Goal: Information Seeking & Learning: Learn about a topic

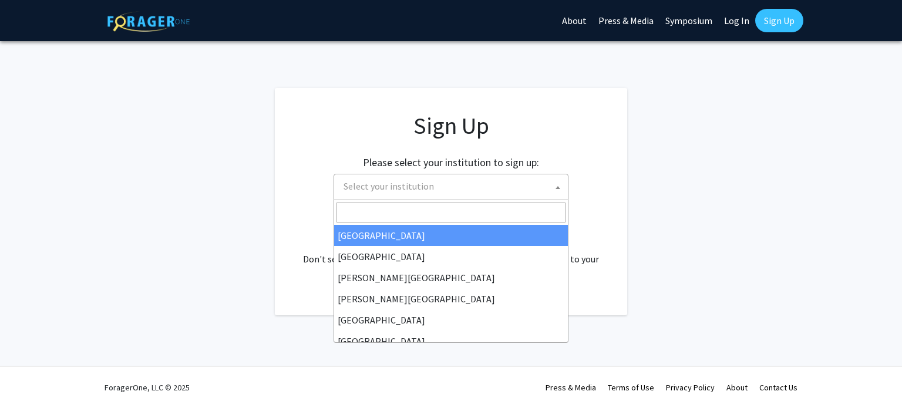
click at [481, 194] on span "Select your institution" at bounding box center [453, 186] width 229 height 24
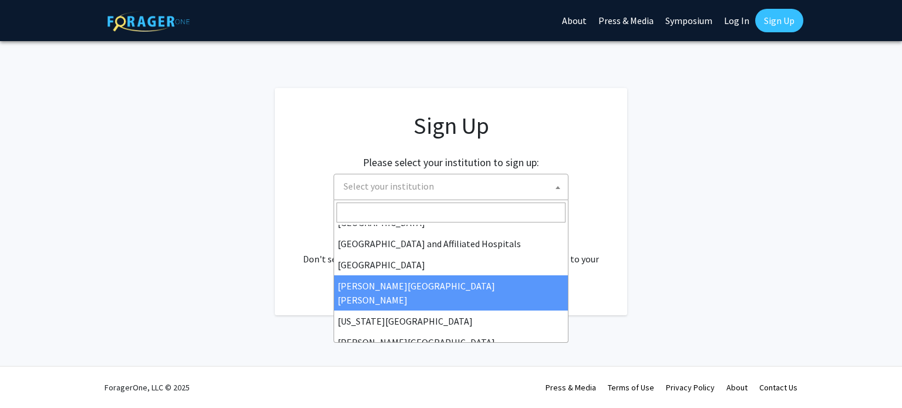
scroll to position [183, 0]
select select "1"
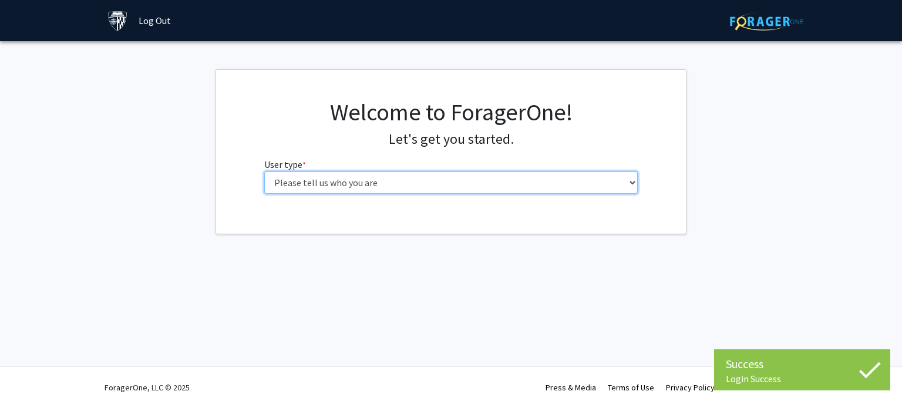
click at [542, 187] on select "Please tell us who you are Undergraduate Student Master's Student Doctoral Cand…" at bounding box center [451, 182] width 374 height 22
select select "2: masters"
click at [264, 171] on select "Please tell us who you are Undergraduate Student Master's Student Doctoral Cand…" at bounding box center [451, 182] width 374 height 22
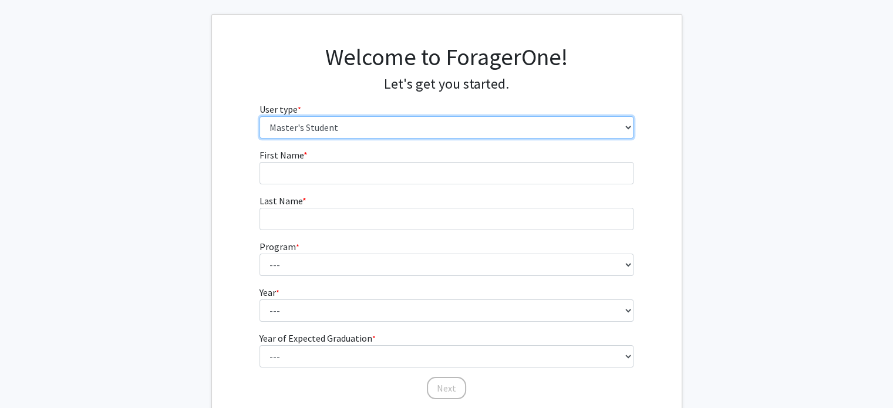
scroll to position [50, 0]
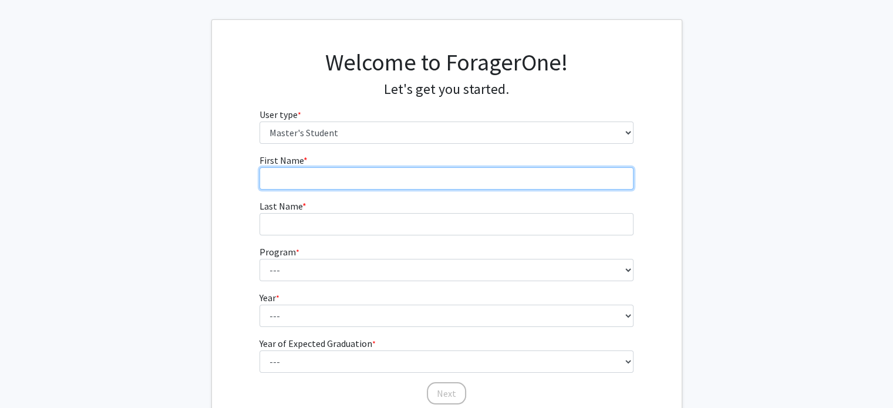
click at [419, 177] on input "First Name * required" at bounding box center [446, 178] width 374 height 22
type input "[PERSON_NAME]"
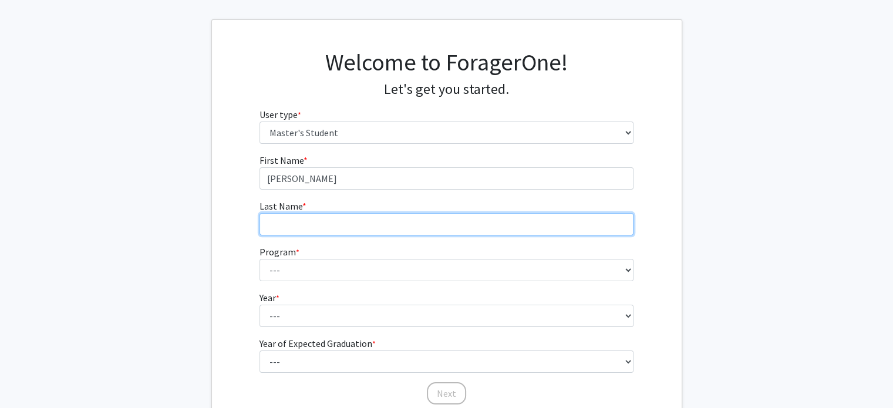
click at [298, 215] on input "Last Name * required" at bounding box center [446, 224] width 374 height 22
type input "[PERSON_NAME]"
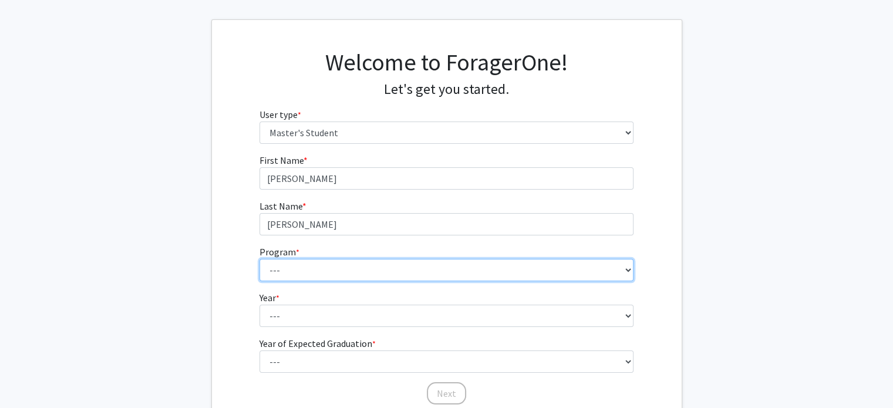
click at [285, 270] on select "--- Anatomy Education Applied and Computational Mathematics Applied Biomedical …" at bounding box center [446, 270] width 374 height 22
select select "53: 42"
click at [259, 259] on select "--- Anatomy Education Applied and Computational Mathematics Applied Biomedical …" at bounding box center [446, 270] width 374 height 22
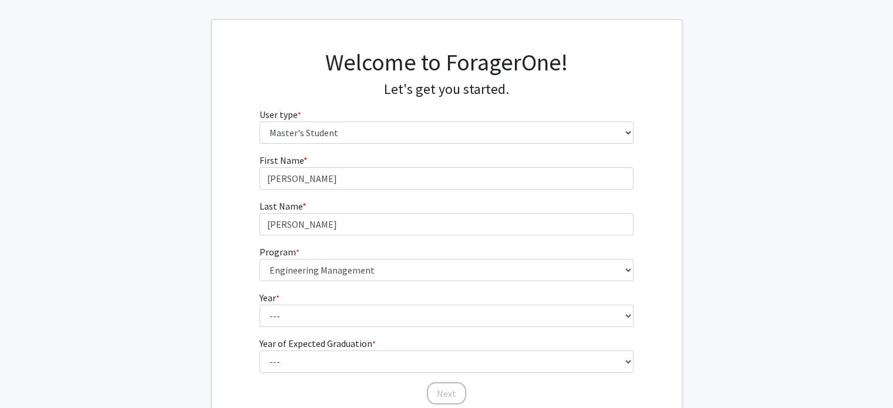
click at [335, 331] on form "First Name * required [PERSON_NAME] Last Name * required [PERSON_NAME] Program …" at bounding box center [446, 273] width 374 height 241
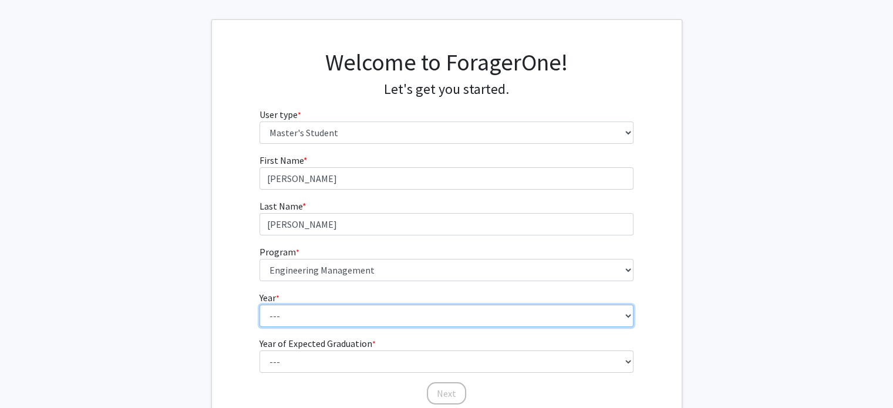
click at [341, 314] on select "--- First Year Second Year" at bounding box center [446, 316] width 374 height 22
select select "1: first_year"
click at [259, 305] on select "--- First Year Second Year" at bounding box center [446, 316] width 374 height 22
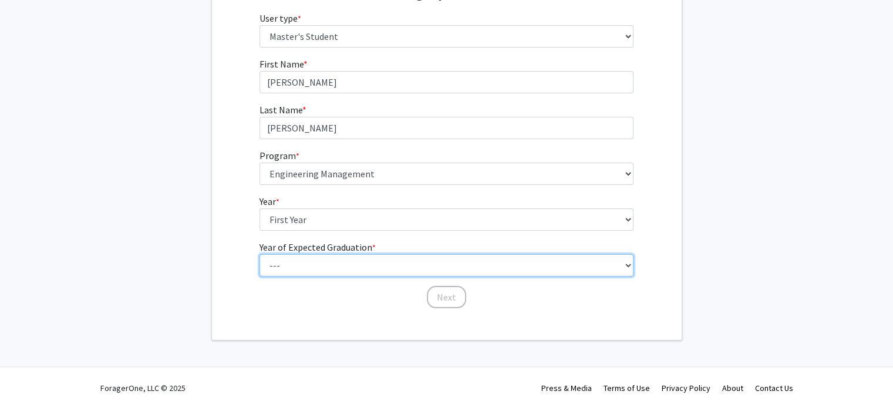
click at [357, 257] on select "--- 2025 2026 2027 2028 2029 2030 2031 2032 2033 2034" at bounding box center [446, 265] width 374 height 22
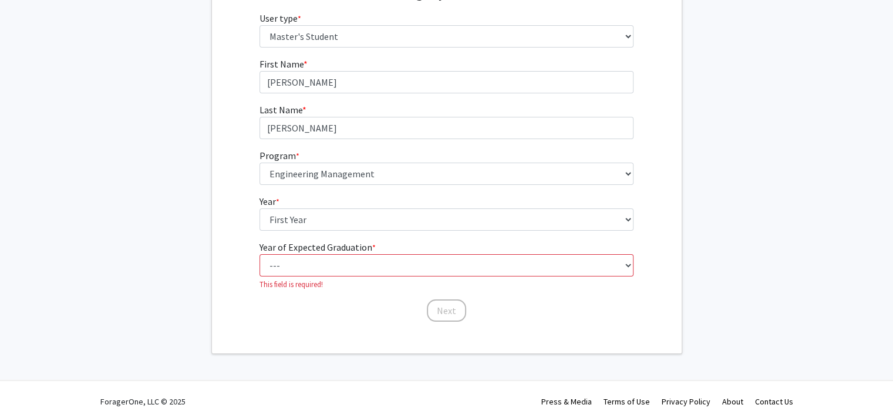
click at [207, 261] on fg-get-started "Welcome to ForagerOne! Let's get you started. User type * required Please tell …" at bounding box center [446, 138] width 893 height 431
click at [333, 264] on select "--- 2025 2026 2027 2028 2029 2030 2031 2032 2033 2034" at bounding box center [446, 265] width 374 height 22
select select "3: 2027"
click at [259, 254] on select "--- 2025 2026 2027 2028 2029 2030 2031 2032 2033 2034" at bounding box center [446, 265] width 374 height 22
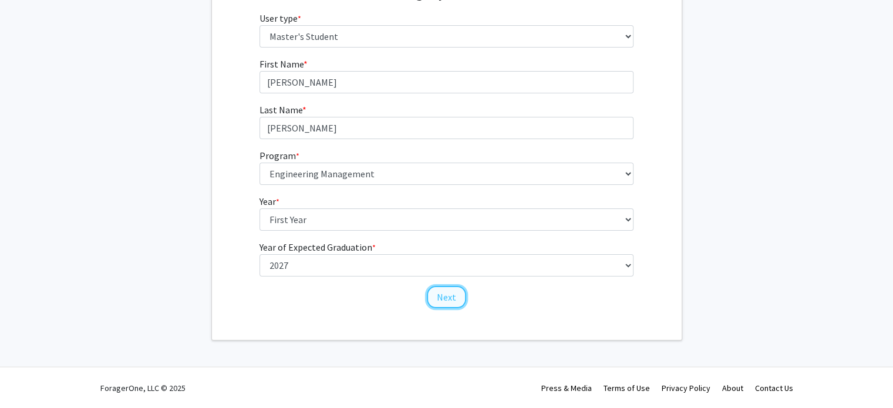
click at [442, 297] on button "Next" at bounding box center [446, 297] width 39 height 22
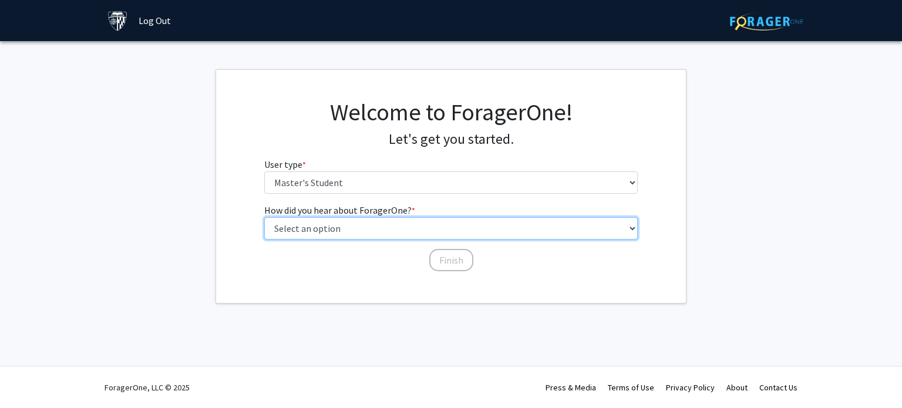
click at [422, 226] on select "Select an option Peer/student recommendation Faculty/staff recommendation Unive…" at bounding box center [451, 228] width 374 height 22
select select "3: university_website"
click at [264, 217] on select "Select an option Peer/student recommendation Faculty/staff recommendation Unive…" at bounding box center [451, 228] width 374 height 22
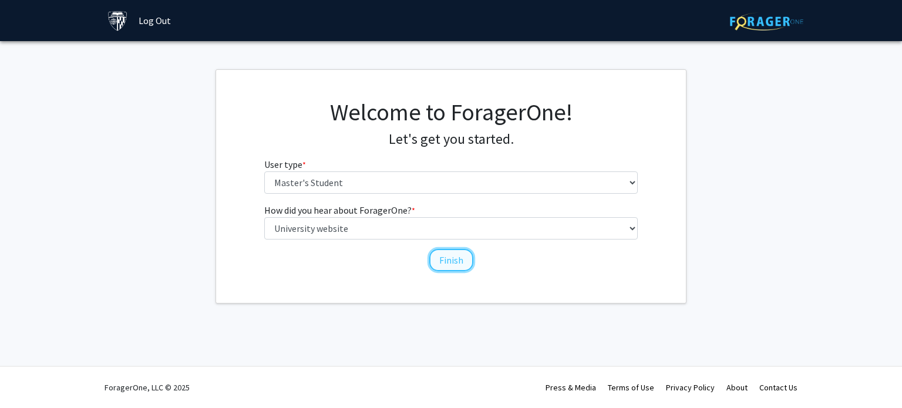
click at [451, 256] on button "Finish" at bounding box center [451, 260] width 44 height 22
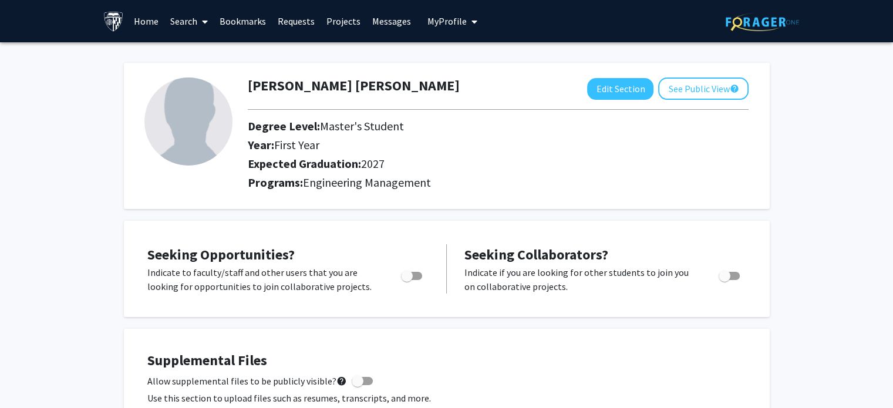
click at [342, 25] on link "Projects" at bounding box center [343, 21] width 46 height 41
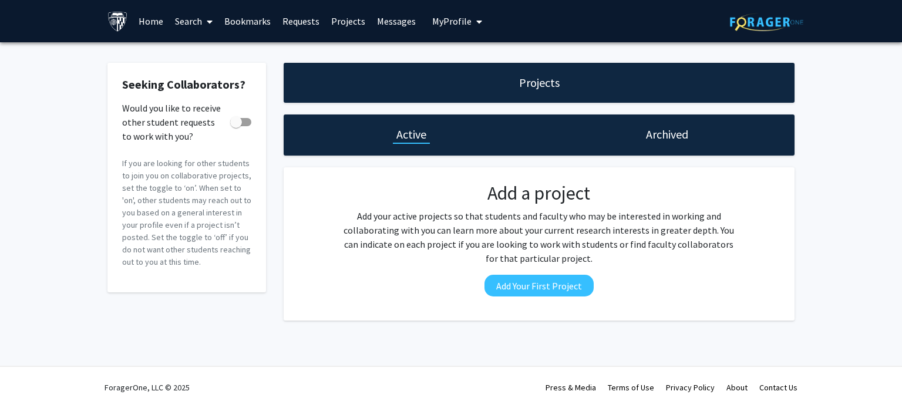
click at [189, 23] on link "Search" at bounding box center [193, 21] width 49 height 41
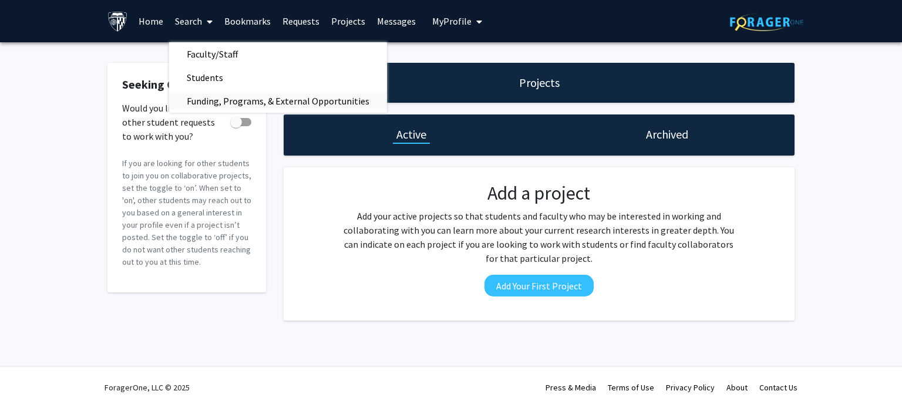
click at [212, 104] on span "Funding, Programs, & External Opportunities" at bounding box center [278, 100] width 218 height 23
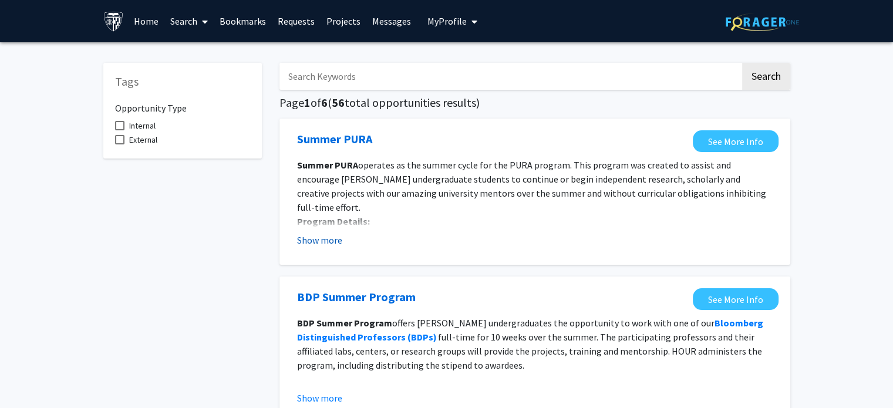
click at [319, 241] on button "Show more" at bounding box center [319, 240] width 45 height 14
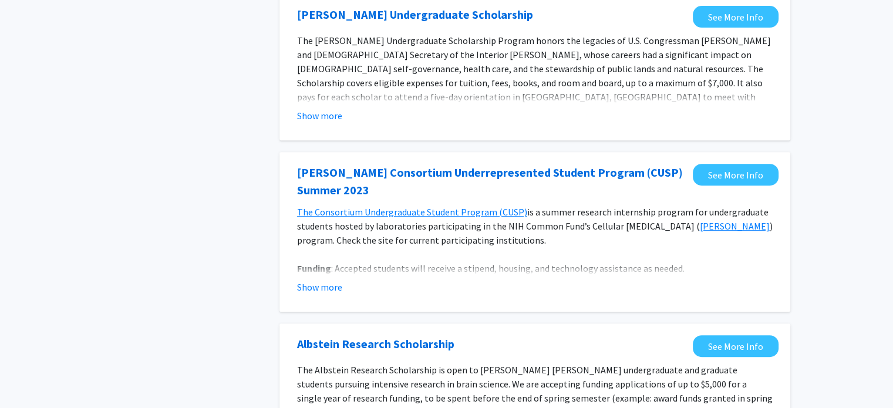
scroll to position [524, 0]
click at [326, 281] on button "Show more" at bounding box center [319, 288] width 45 height 14
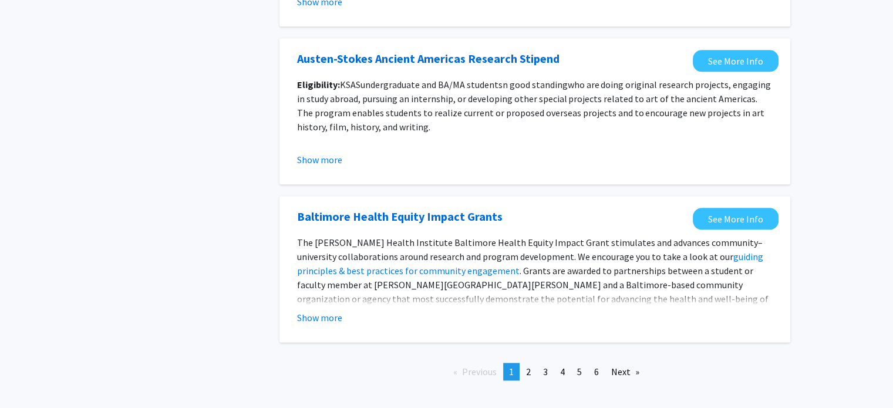
scroll to position [1437, 0]
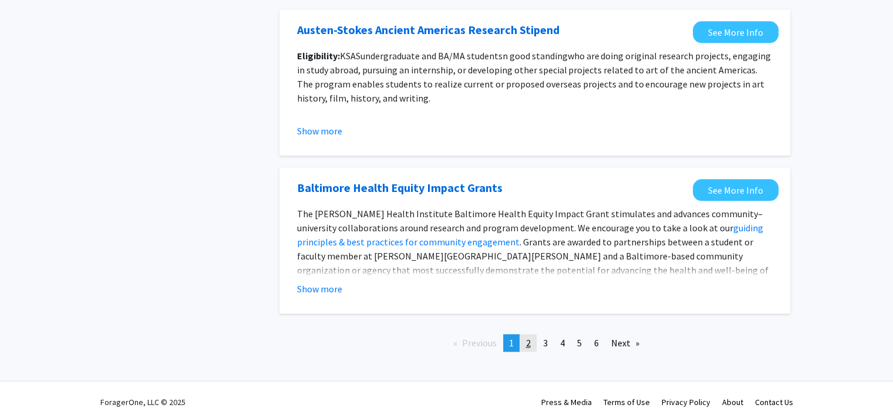
click at [531, 334] on link "page 2" at bounding box center [528, 343] width 16 height 18
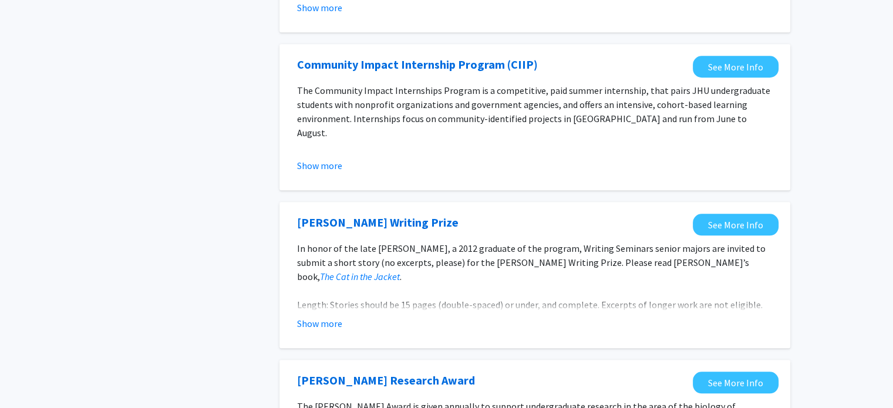
scroll to position [1038, 0]
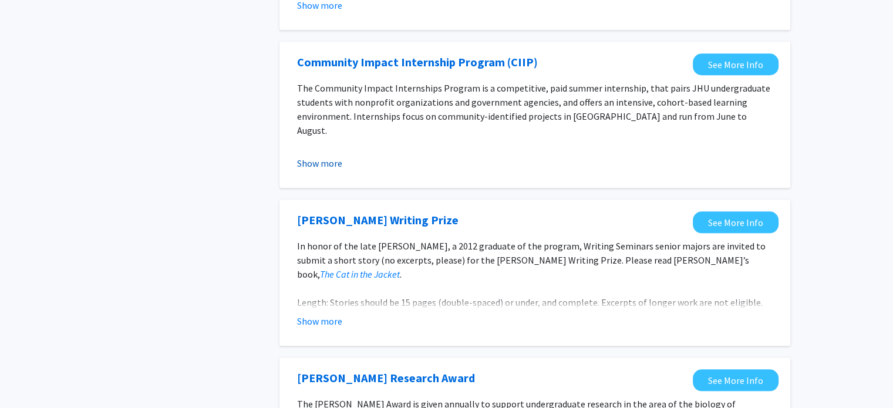
click at [321, 166] on button "Show more" at bounding box center [319, 163] width 45 height 14
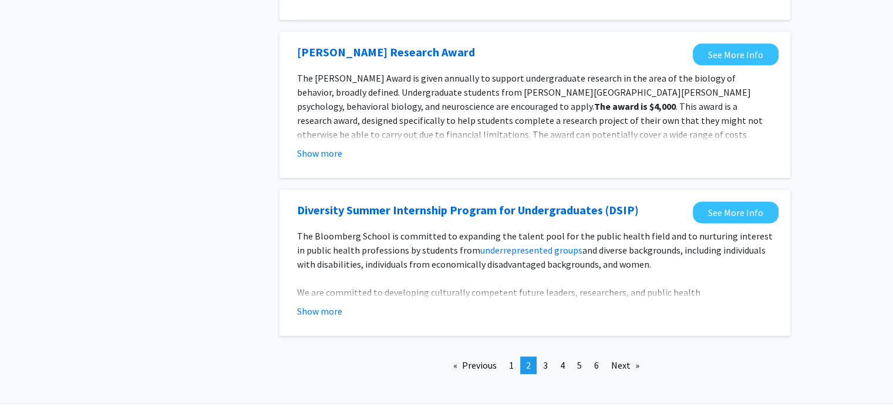
scroll to position [1513, 0]
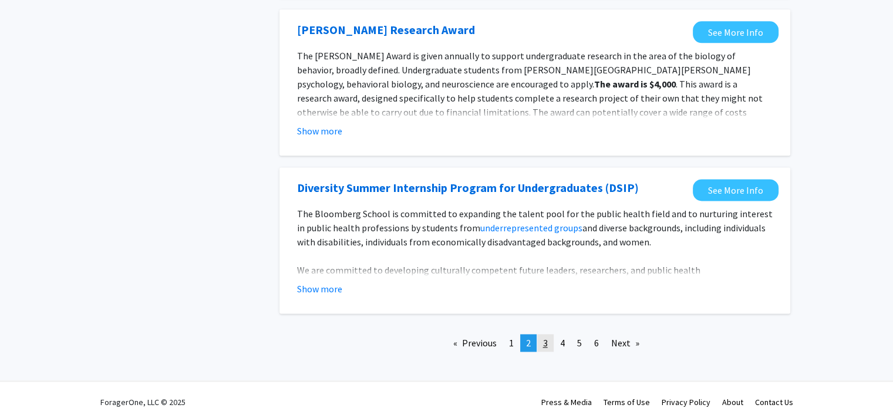
click at [544, 337] on span "3" at bounding box center [545, 343] width 5 height 12
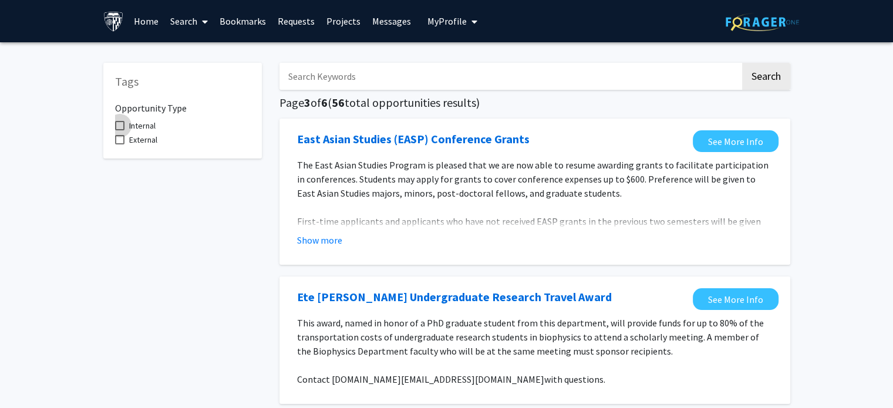
click at [120, 122] on span at bounding box center [119, 125] width 9 height 9
click at [120, 130] on input "Internal" at bounding box center [119, 130] width 1 height 1
checkbox input "true"
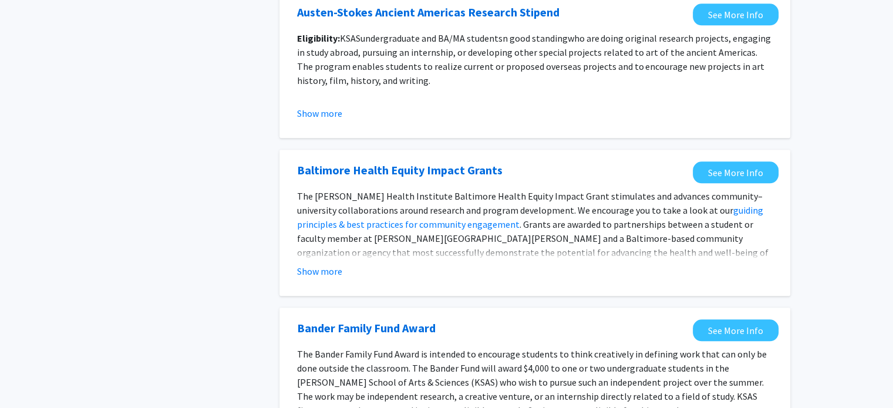
scroll to position [1340, 0]
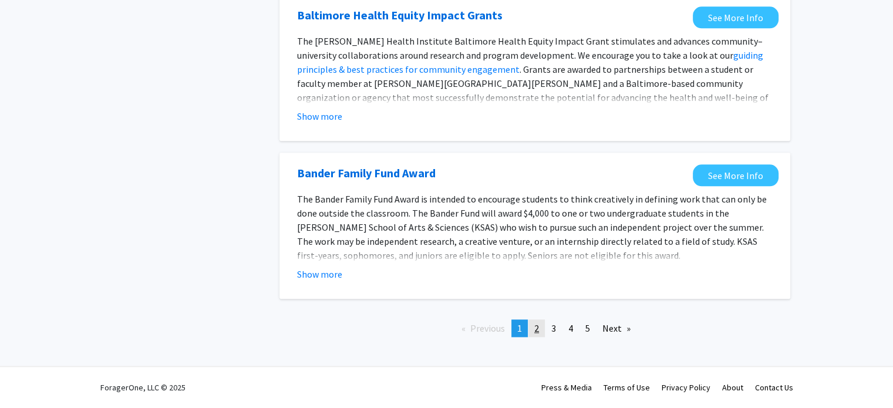
click at [535, 328] on span "2" at bounding box center [536, 328] width 5 height 12
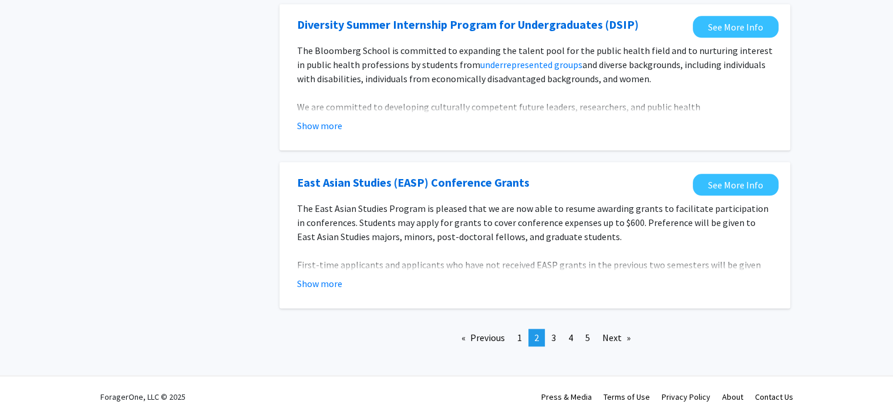
scroll to position [1400, 0]
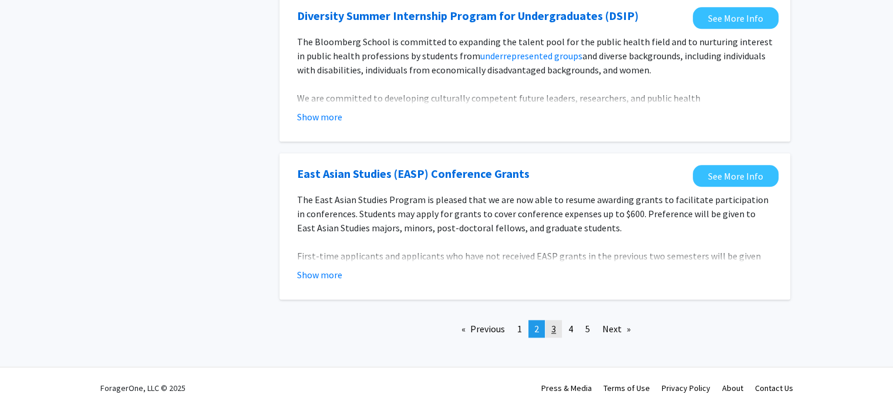
click at [554, 323] on span "3" at bounding box center [553, 329] width 5 height 12
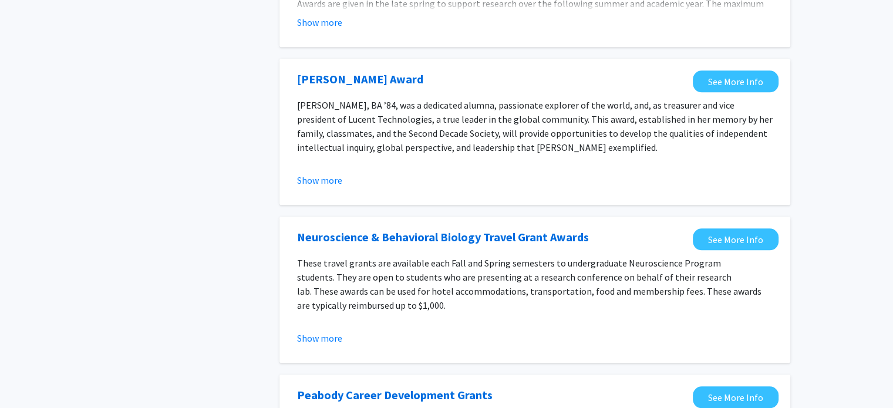
scroll to position [1368, 0]
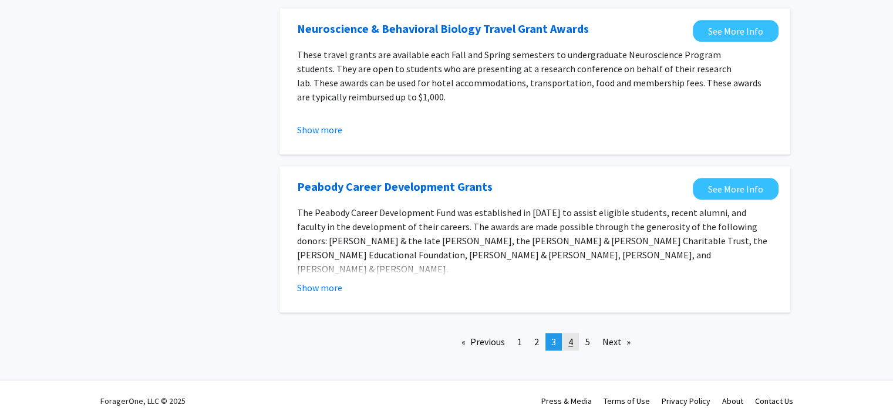
click at [566, 333] on link "page 4" at bounding box center [570, 342] width 16 height 18
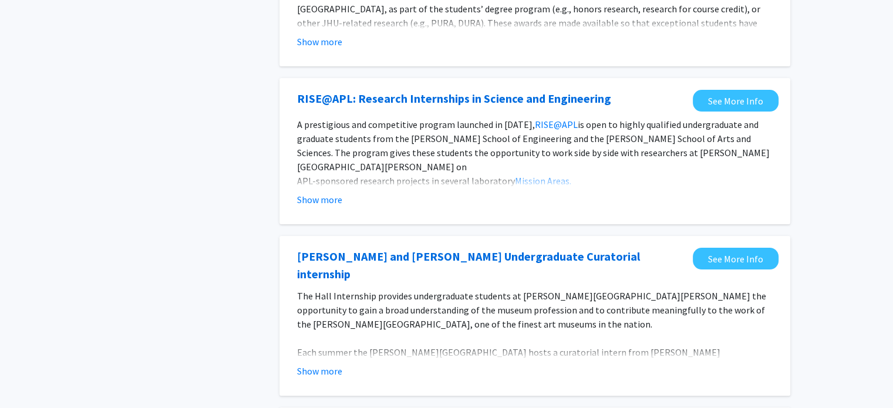
scroll to position [201, 0]
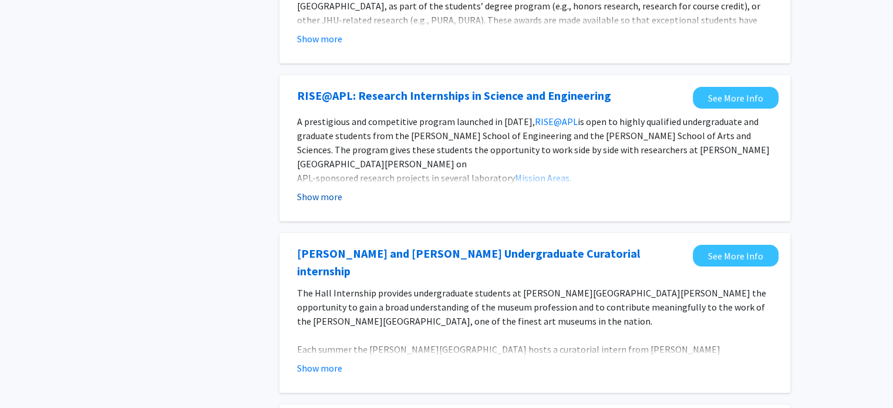
click at [318, 197] on button "Show more" at bounding box center [319, 197] width 45 height 14
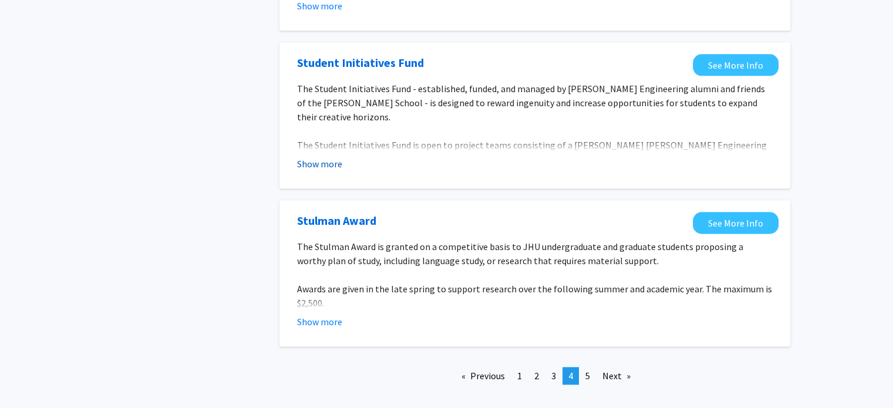
scroll to position [1467, 0]
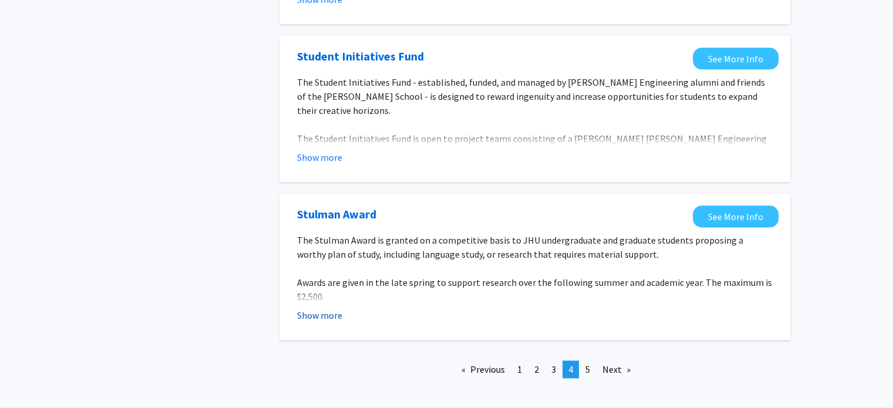
click at [313, 308] on button "Show more" at bounding box center [319, 315] width 45 height 14
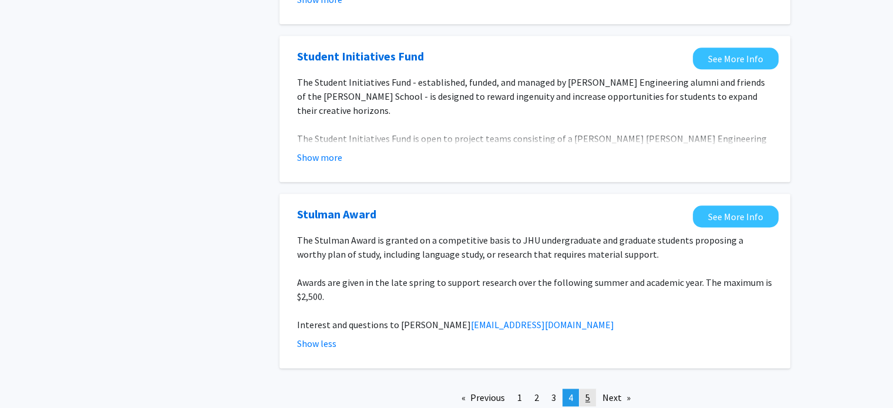
click at [588, 392] on span "5" at bounding box center [587, 398] width 5 height 12
